Goal: Information Seeking & Learning: Learn about a topic

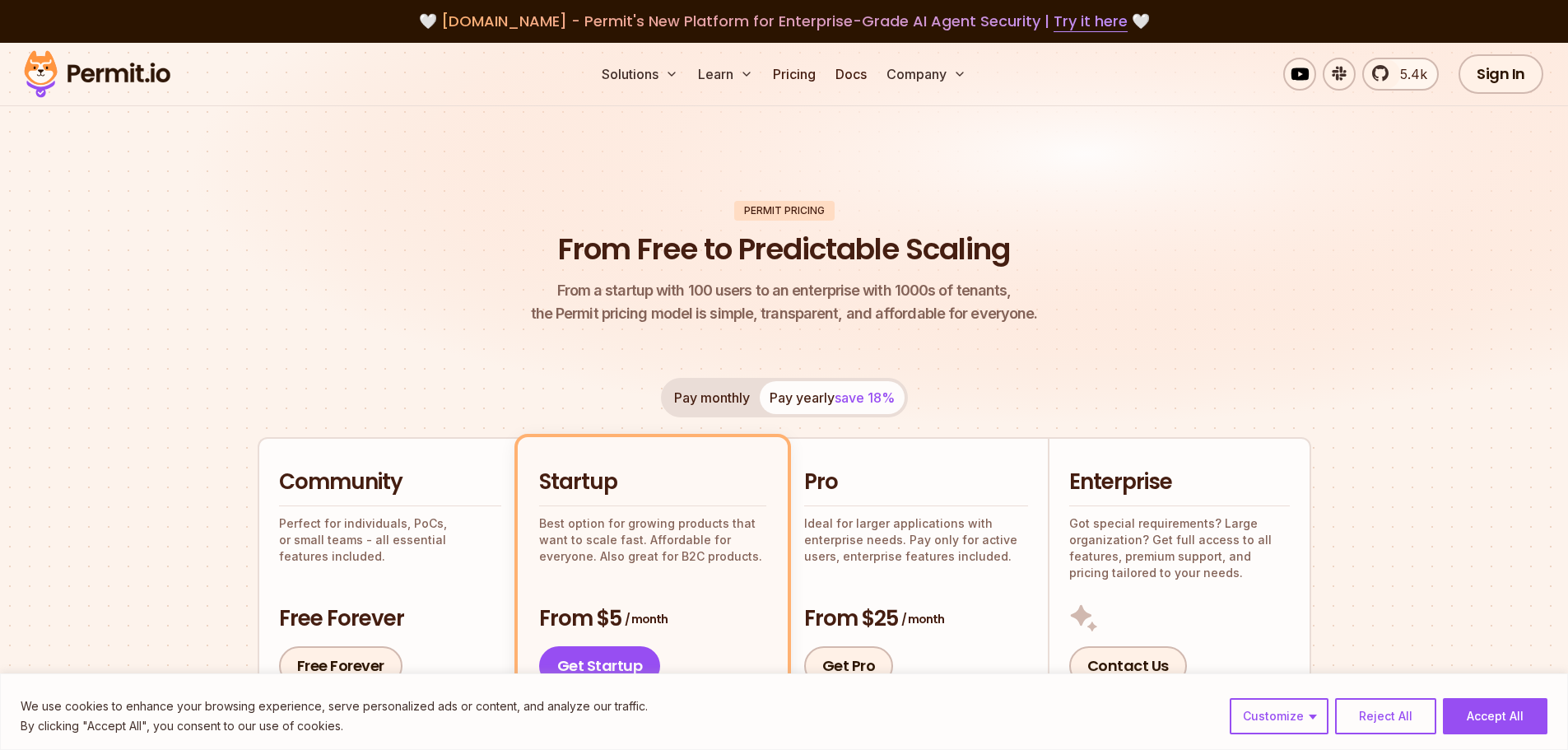
scroll to position [93, 0]
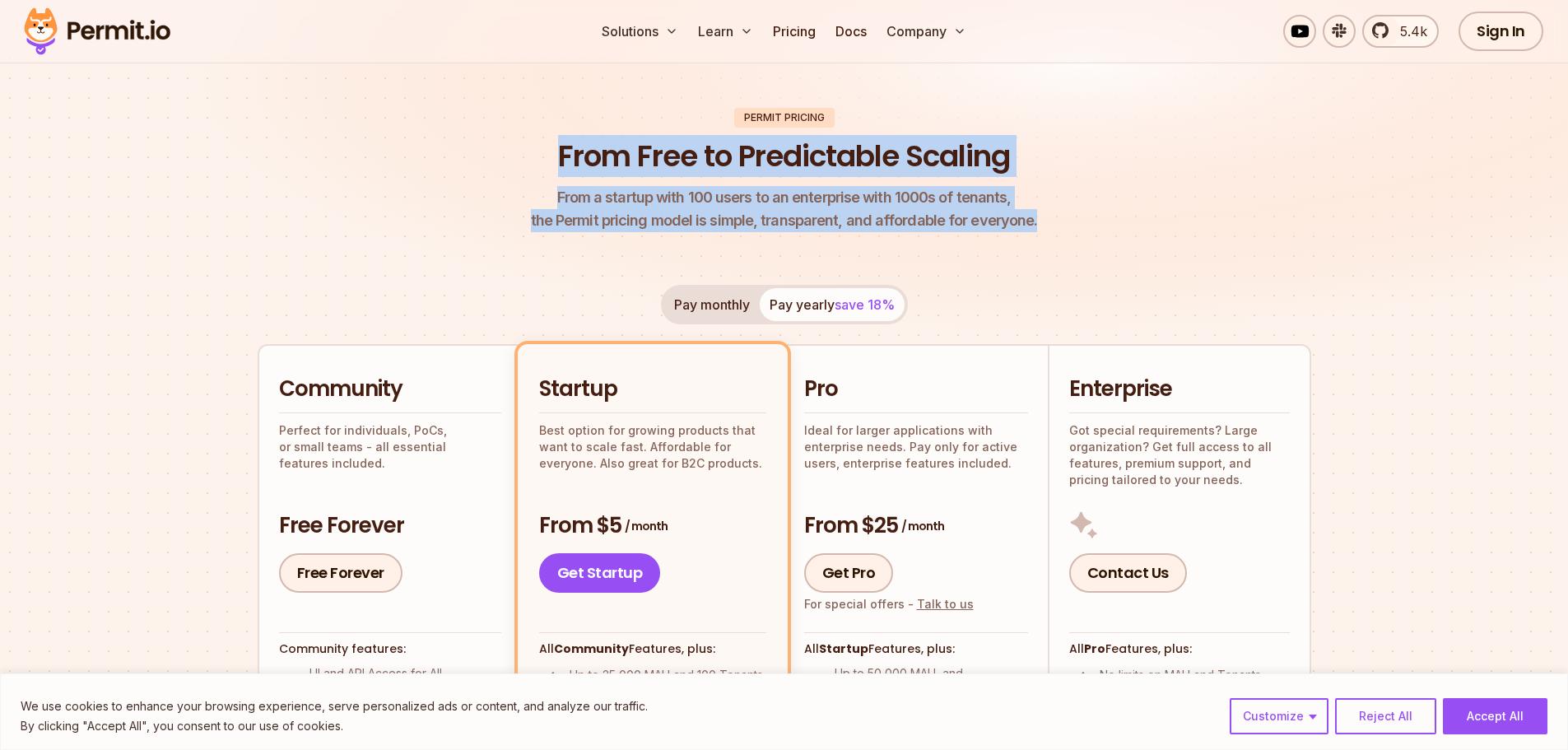
drag, startPoint x: 543, startPoint y: 139, endPoint x: 1061, endPoint y: 211, distance: 523.0
click at [1061, 211] on header "Permit Pricing From Free to Predictable Scaling From a startup with 100 users t…" at bounding box center [784, 170] width 1054 height 125
click at [1062, 215] on header "Permit Pricing From Free to Predictable Scaling From a startup with 100 users t…" at bounding box center [784, 170] width 1054 height 125
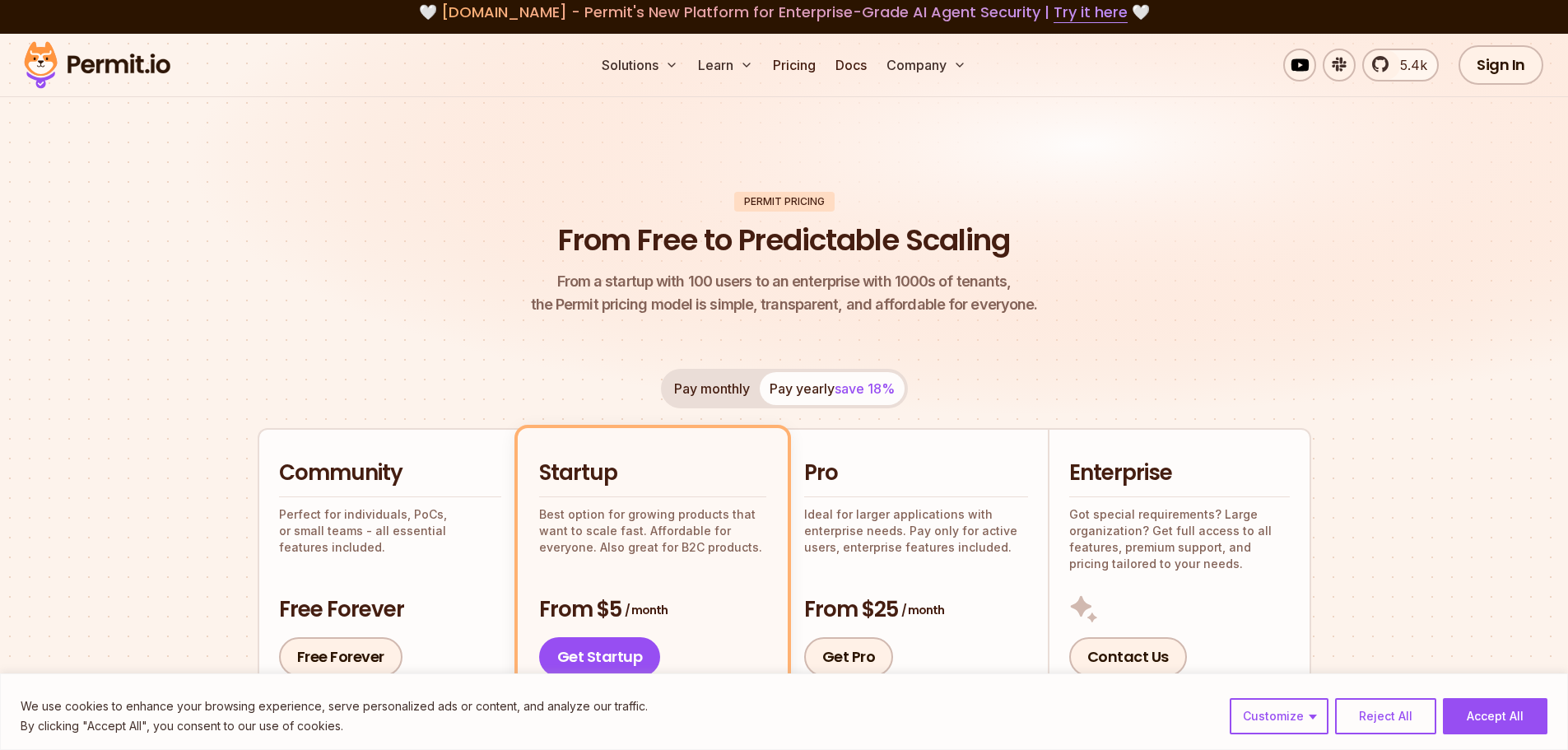
scroll to position [0, 0]
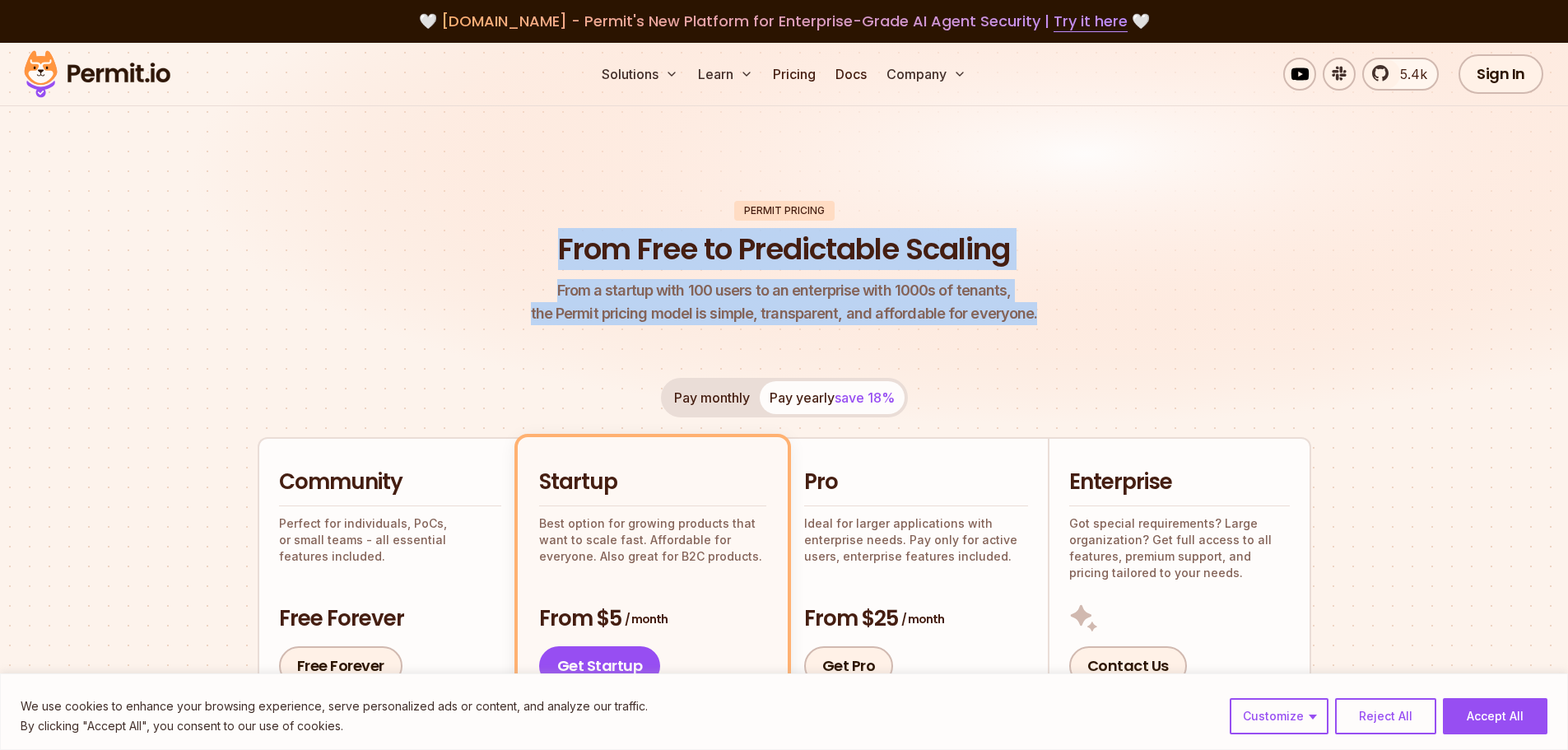
drag, startPoint x: 1042, startPoint y: 319, endPoint x: 512, endPoint y: 233, distance: 536.9
click at [512, 233] on header "Permit Pricing From Free to Predictable Scaling From a startup with 100 users t…" at bounding box center [784, 263] width 1054 height 125
click at [497, 243] on header "Permit Pricing From Free to Predictable Scaling From a startup with 100 users t…" at bounding box center [784, 263] width 1054 height 125
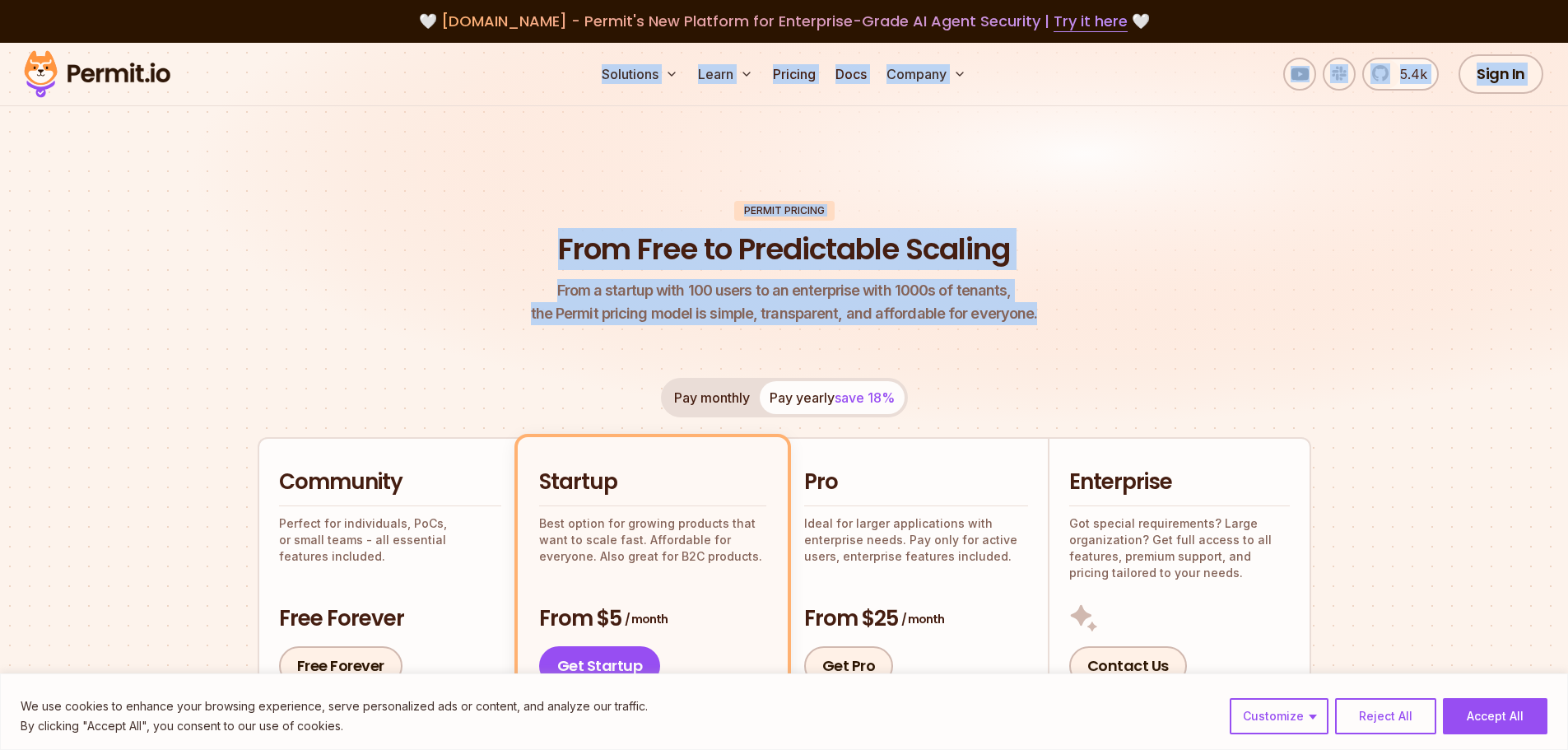
drag, startPoint x: 1043, startPoint y: 308, endPoint x: 573, endPoint y: 70, distance: 526.8
click at [1195, 297] on header "Permit Pricing From Free to Predictable Scaling From a startup with 100 users t…" at bounding box center [784, 263] width 1054 height 125
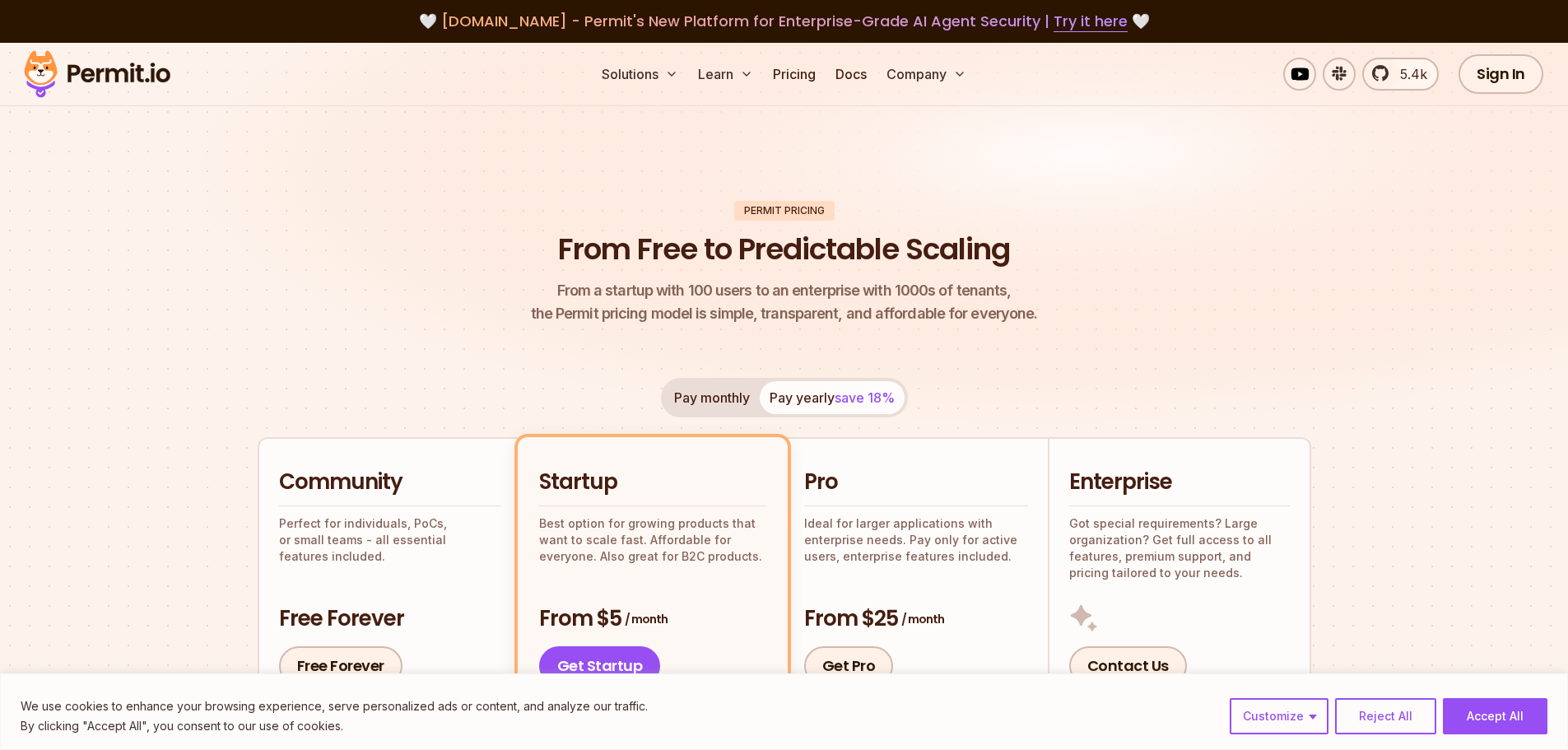
click at [1062, 304] on header "Permit Pricing From Free to Predictable Scaling From a startup with 100 users t…" at bounding box center [784, 263] width 1054 height 125
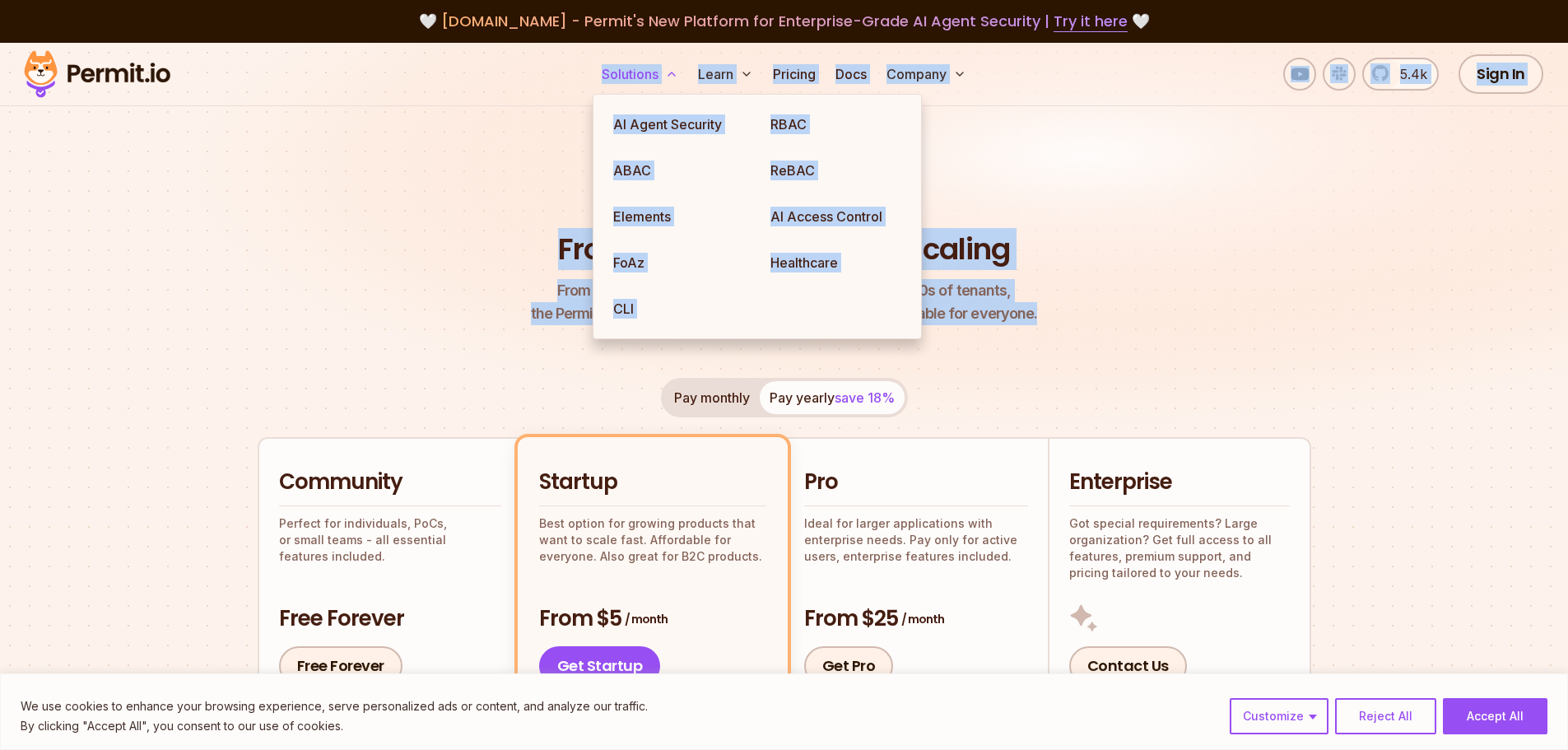
drag, startPoint x: 1087, startPoint y: 283, endPoint x: 594, endPoint y: 64, distance: 539.5
click at [389, 239] on header "Permit Pricing From Free to Predictable Scaling From a startup with 100 users t…" at bounding box center [784, 263] width 1054 height 125
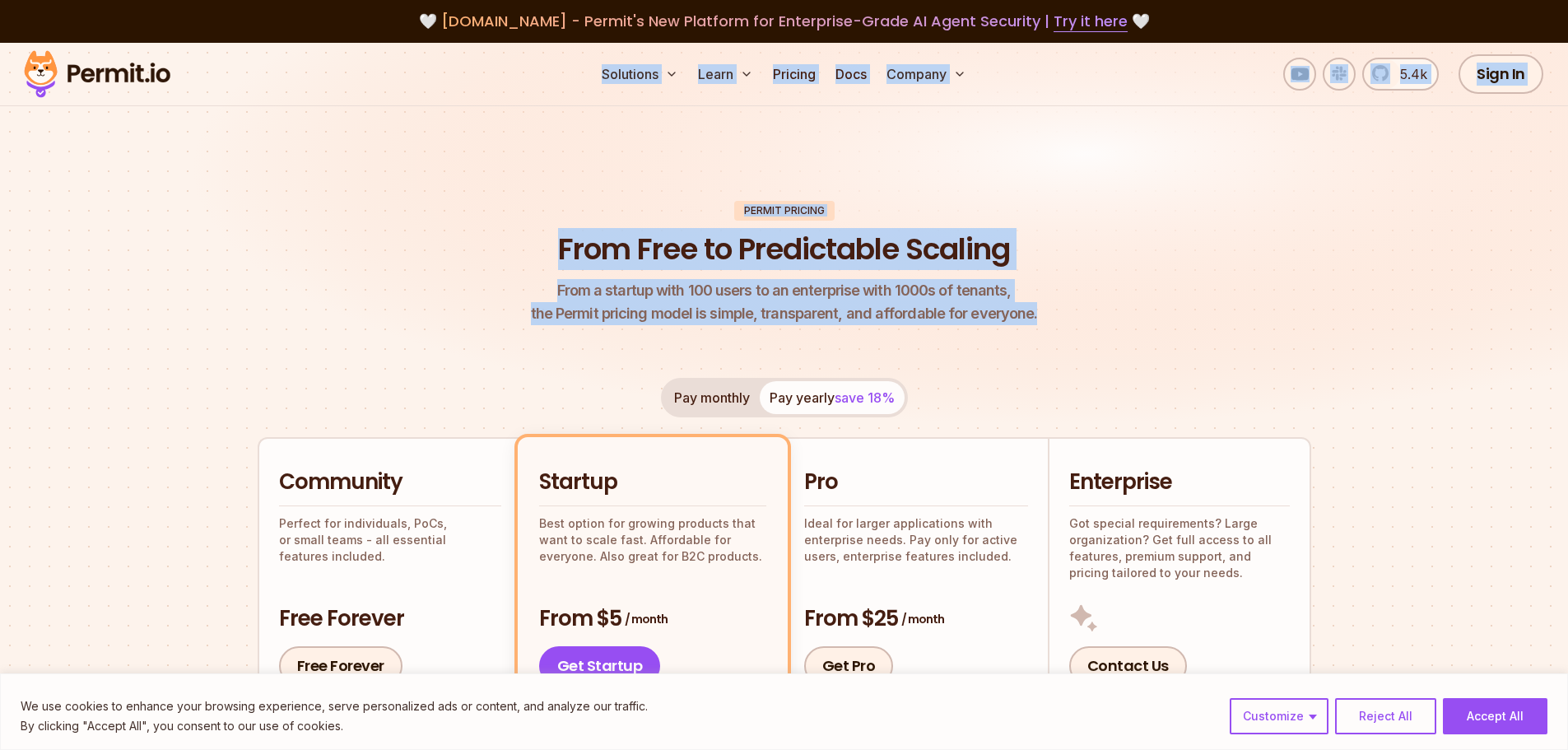
drag, startPoint x: 1122, startPoint y: 319, endPoint x: 552, endPoint y: 64, distance: 624.4
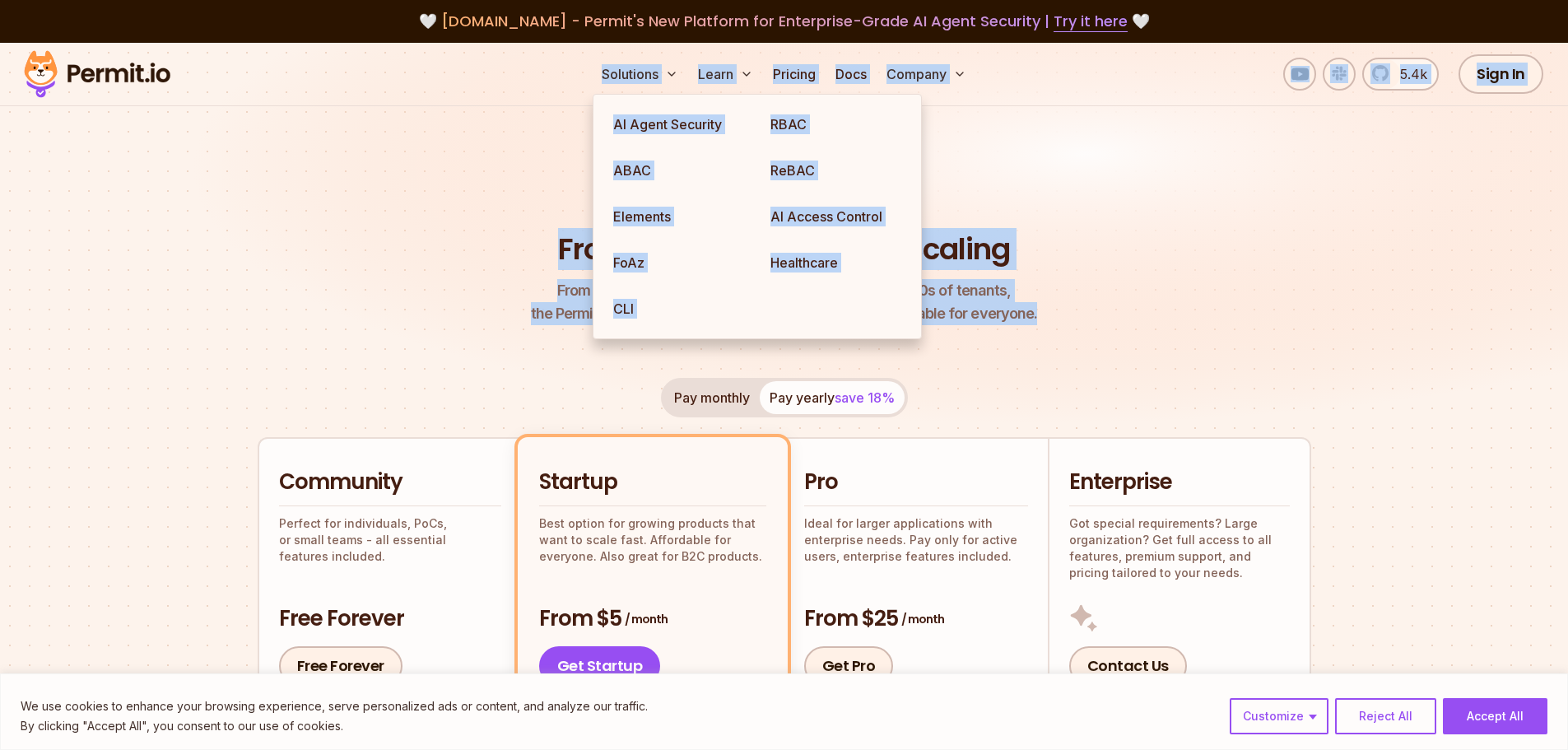
click at [1159, 303] on header "Permit Pricing From Free to Predictable Scaling From a startup with 100 users t…" at bounding box center [784, 263] width 1054 height 125
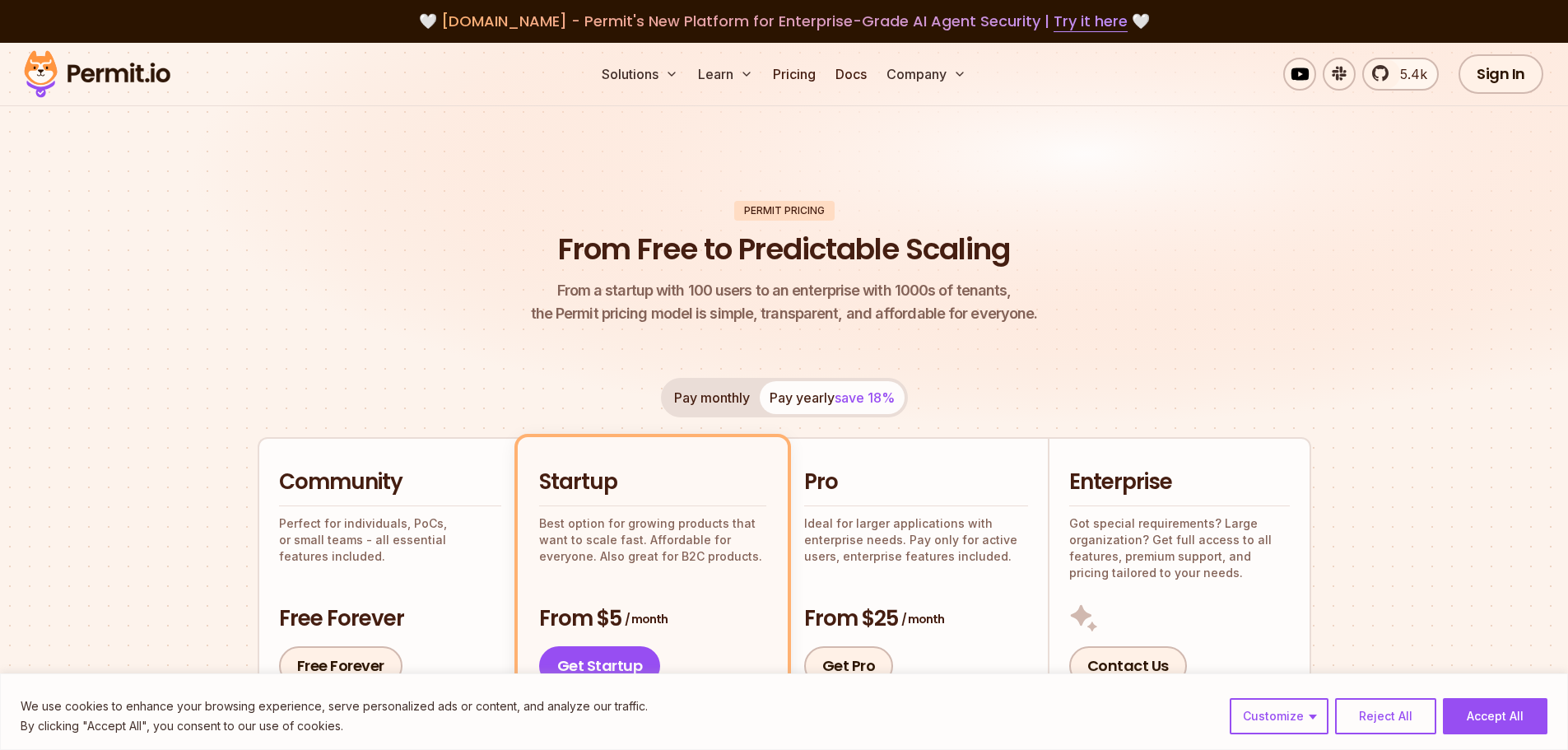
click at [361, 257] on header "Permit Pricing From Free to Predictable Scaling From a startup with 100 users t…" at bounding box center [784, 263] width 1054 height 125
click at [1300, 172] on img at bounding box center [784, 252] width 1568 height 418
